Goal: Transaction & Acquisition: Download file/media

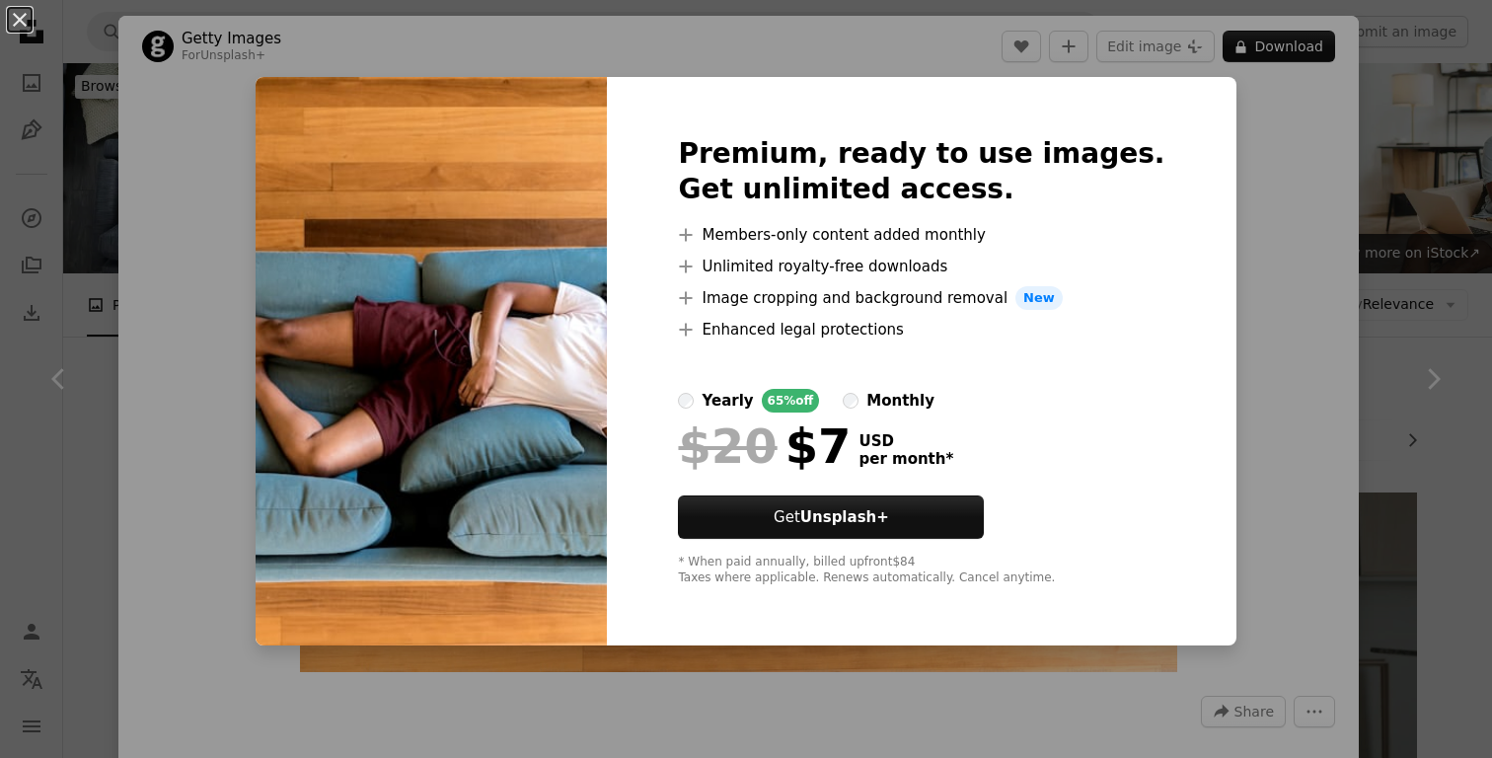
scroll to position [6765, 0]
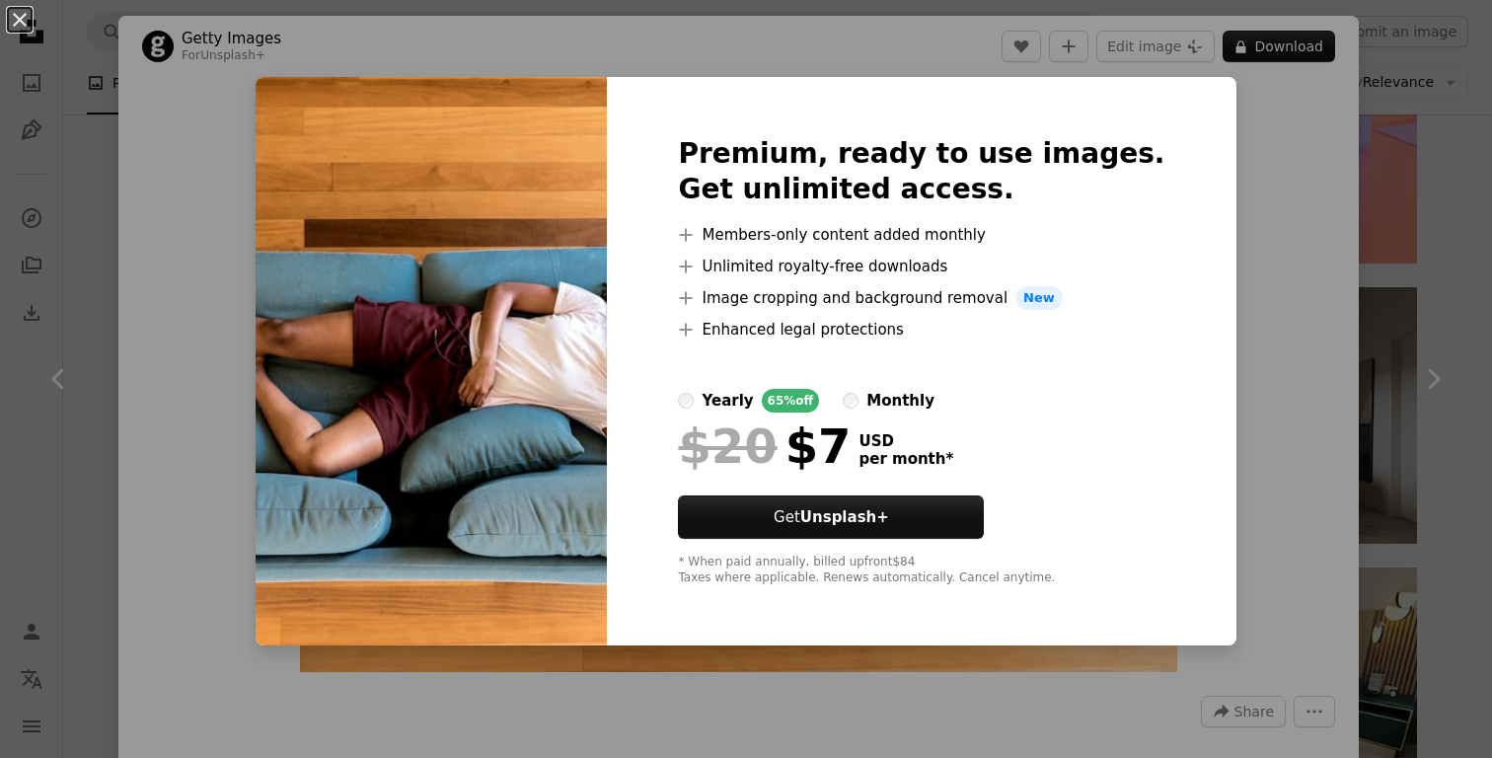
click at [1476, 229] on div "An X shape Premium, ready to use images. Get unlimited access. A plus sign Memb…" at bounding box center [746, 379] width 1492 height 758
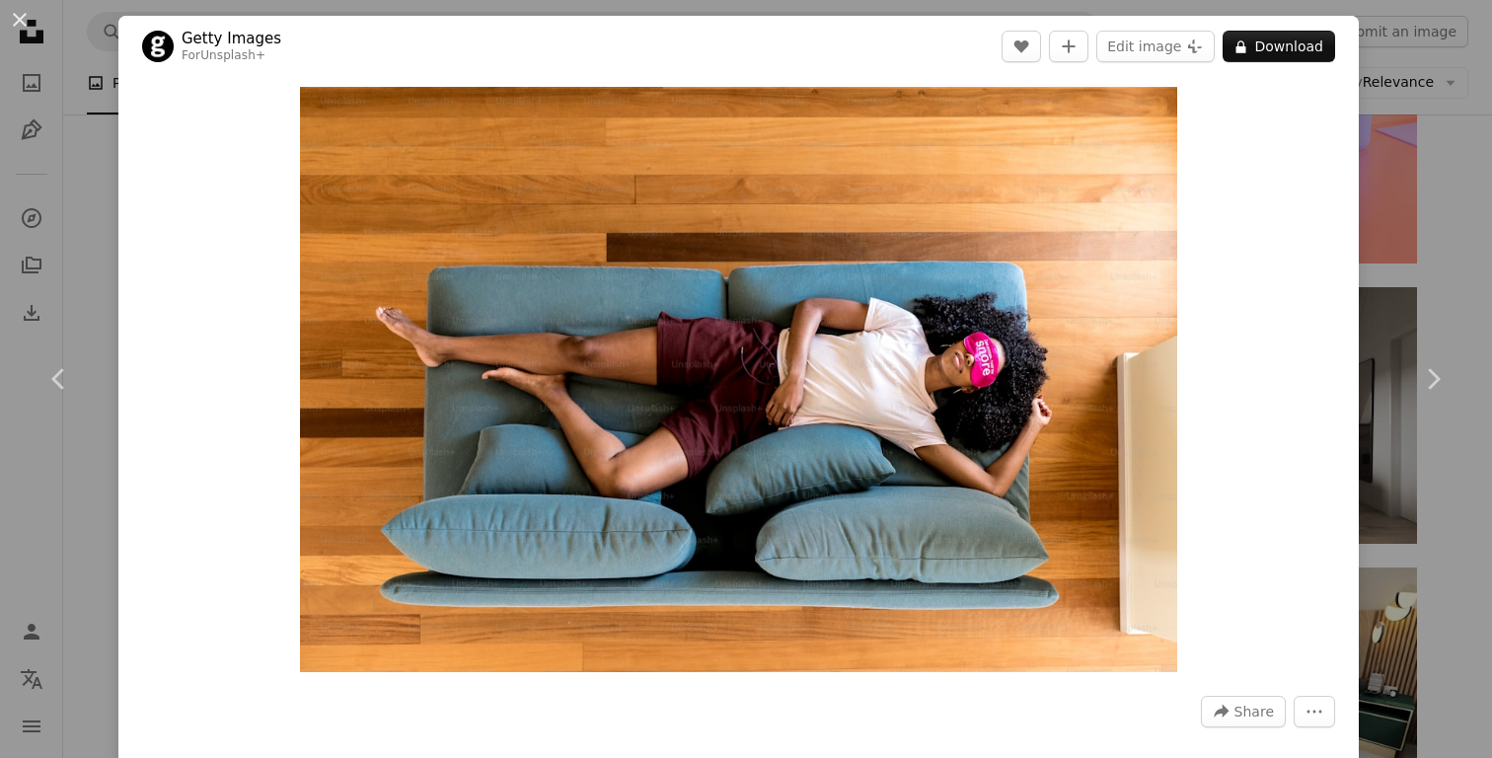
click at [1476, 229] on div "An X shape Chevron left Chevron right Getty Images For Unsplash+ A heart A plus…" at bounding box center [746, 379] width 1492 height 758
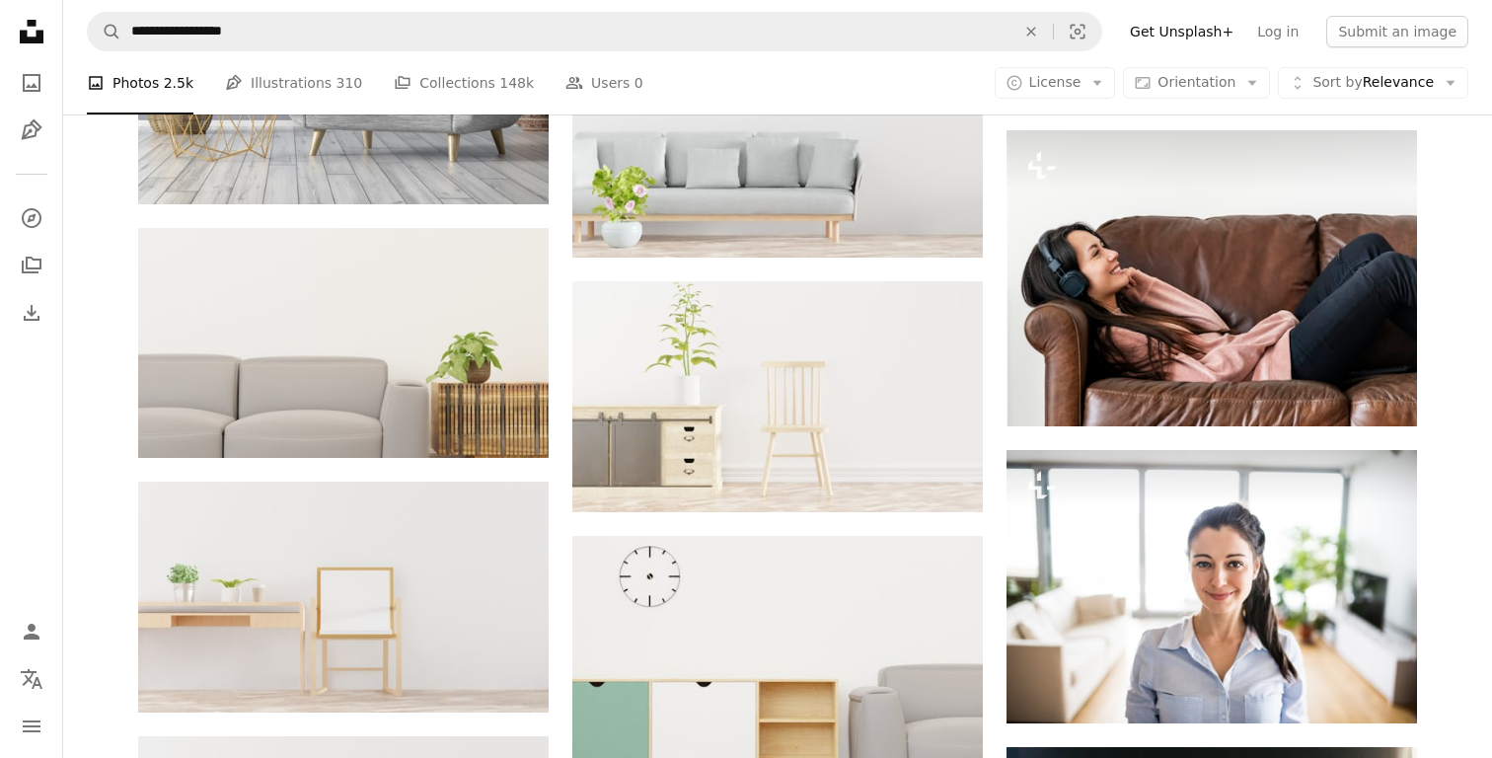
scroll to position [10638, 0]
